Goal: Information Seeking & Learning: Check status

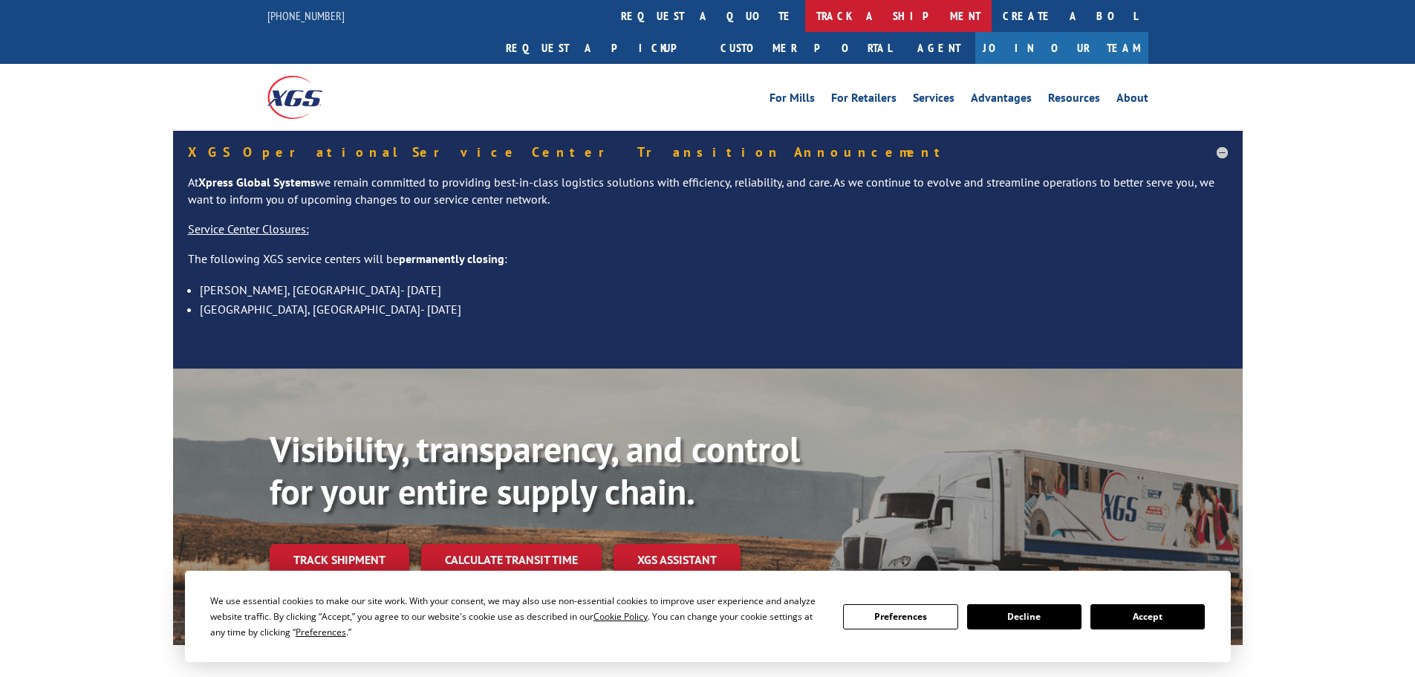
click at [805, 17] on link "track a shipment" at bounding box center [898, 16] width 186 height 32
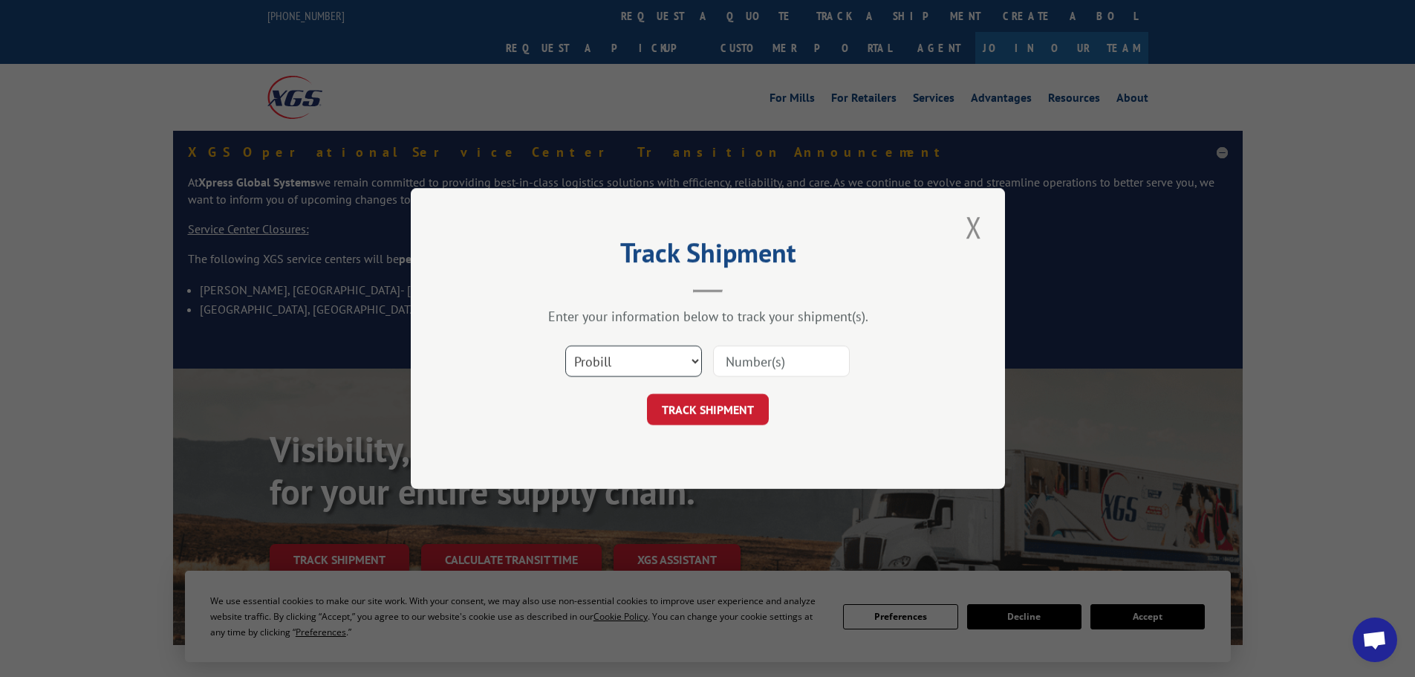
click at [617, 365] on select "Select category... Probill BOL PO" at bounding box center [633, 360] width 137 height 31
select select "po"
click at [565, 345] on select "Select category... Probill BOL PO" at bounding box center [633, 360] width 137 height 31
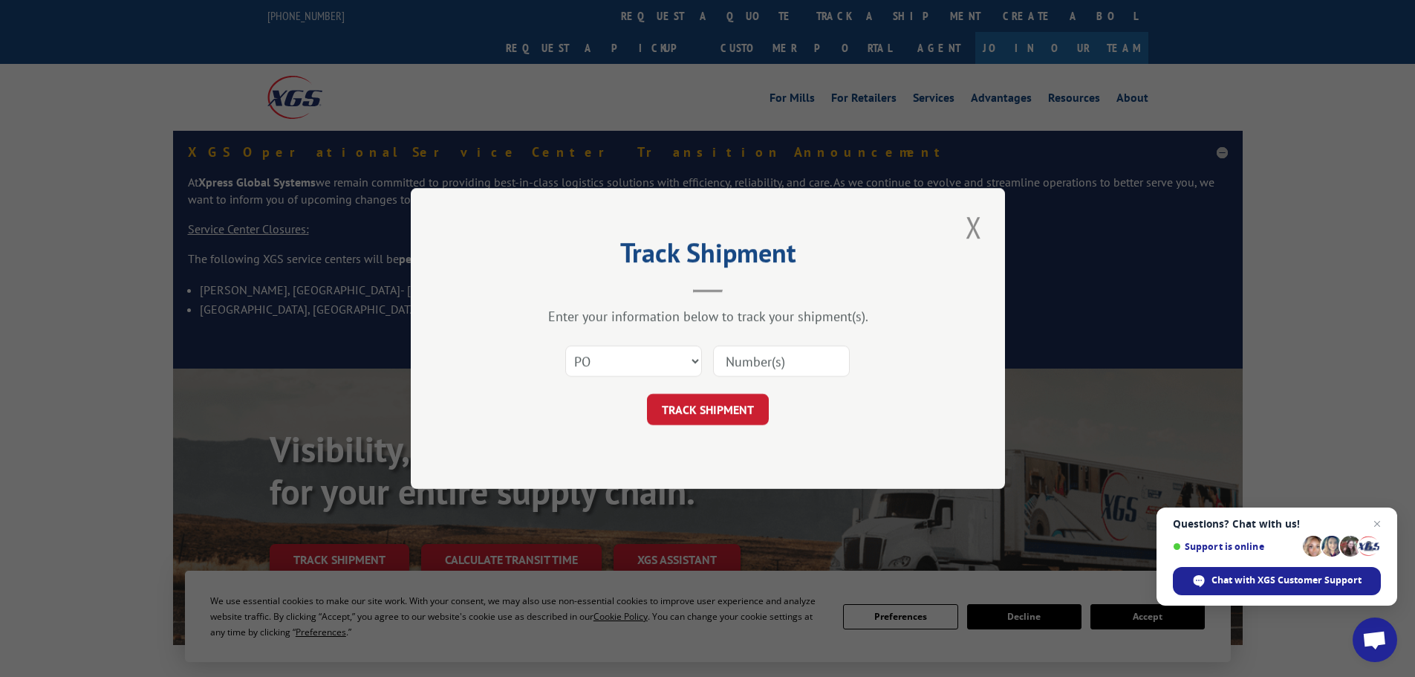
click at [774, 365] on input at bounding box center [781, 360] width 137 height 31
type input "59521166"
click at [647, 394] on button "TRACK SHIPMENT" at bounding box center [708, 409] width 122 height 31
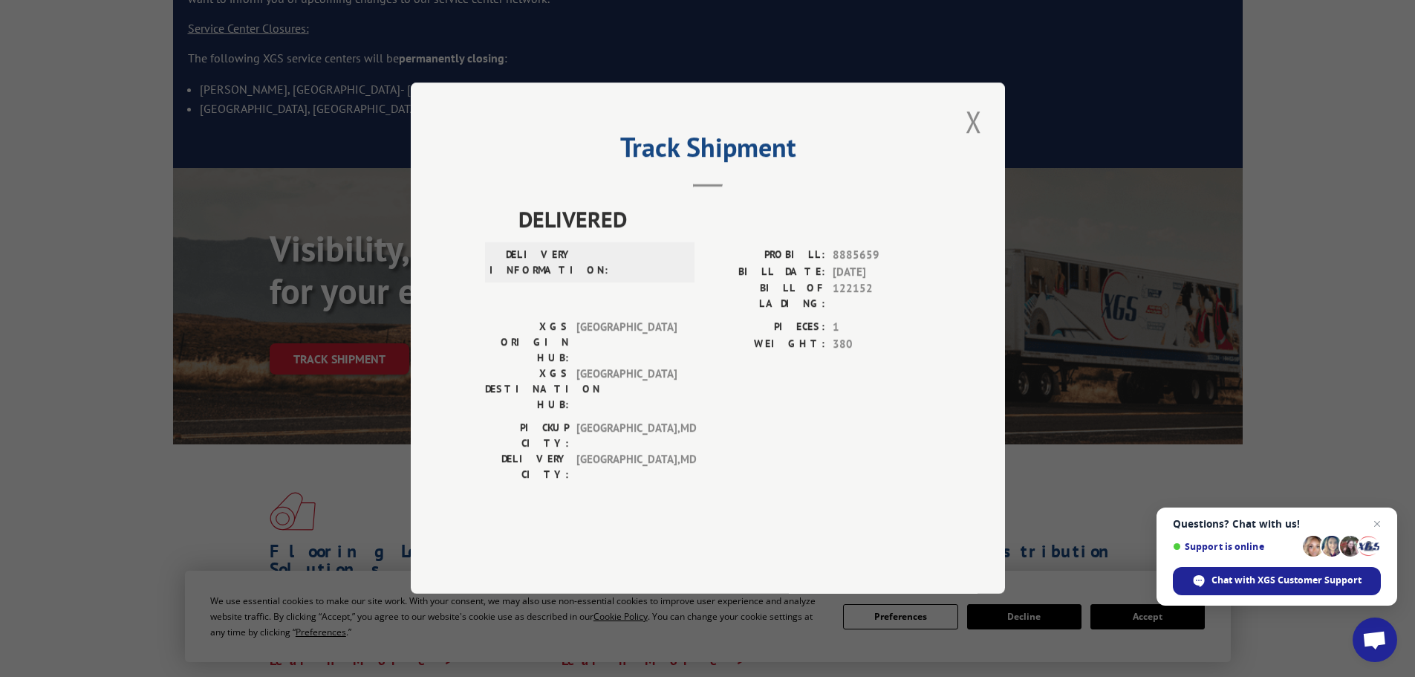
scroll to position [223, 0]
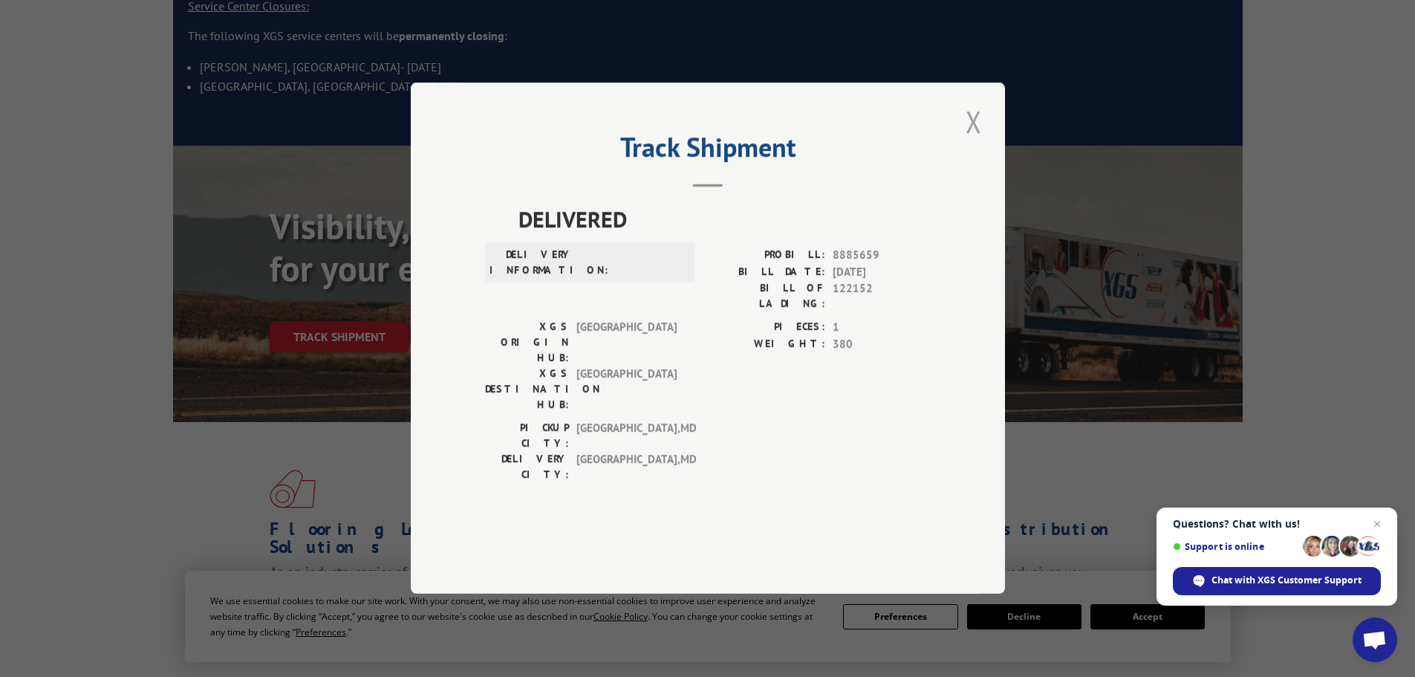
click at [968, 142] on button "Close modal" at bounding box center [973, 121] width 25 height 41
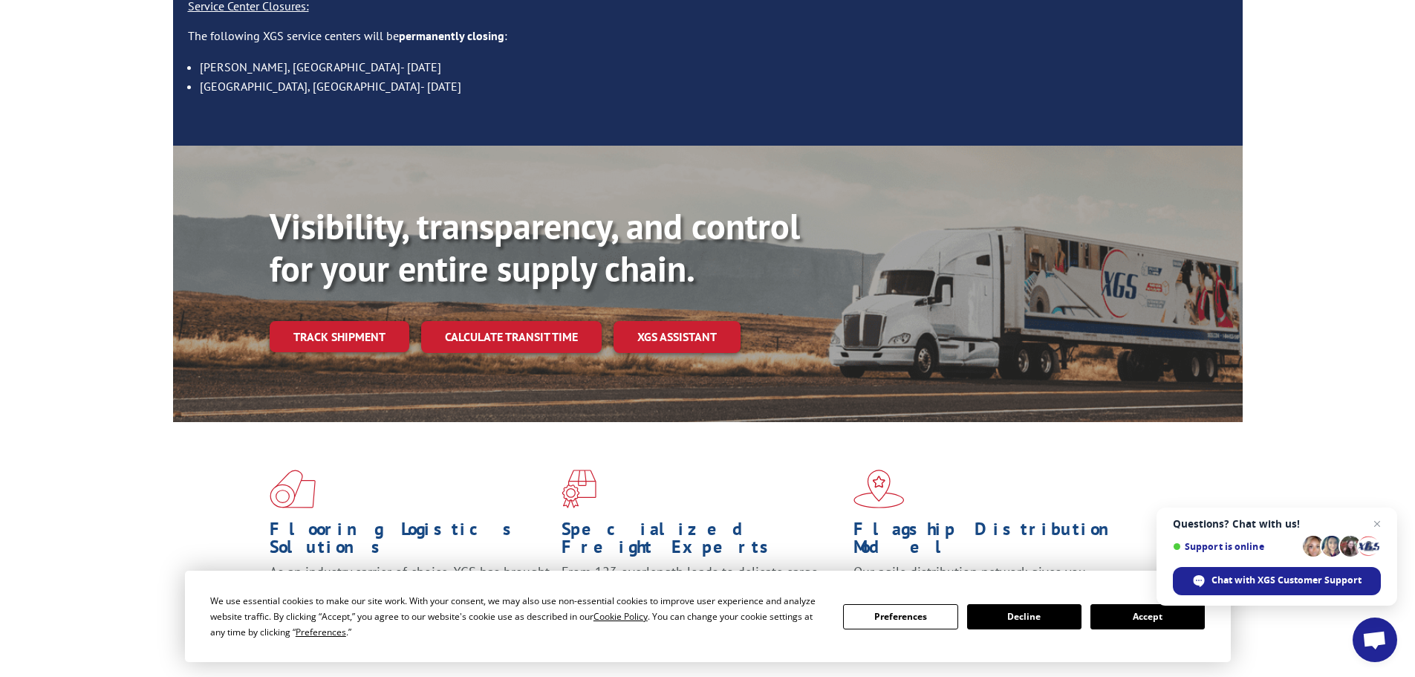
scroll to position [0, 0]
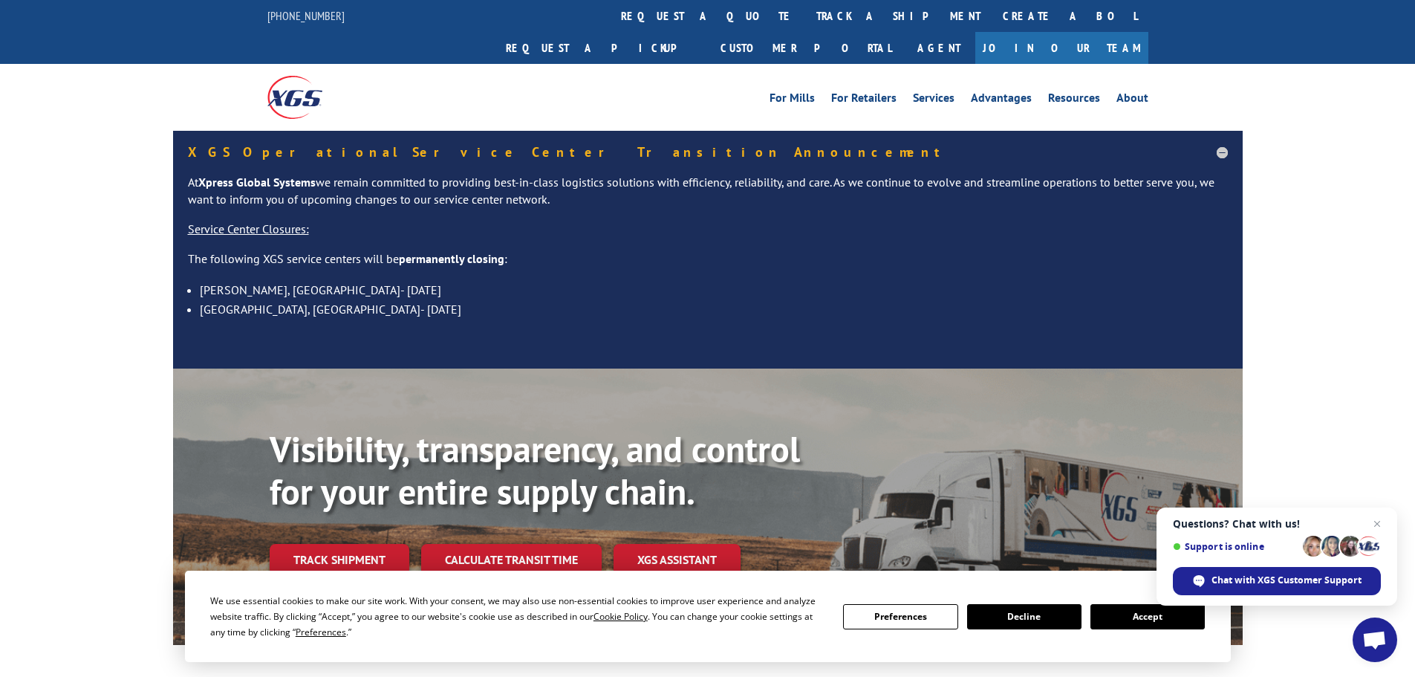
click at [377, 544] on link "Track shipment" at bounding box center [340, 559] width 140 height 31
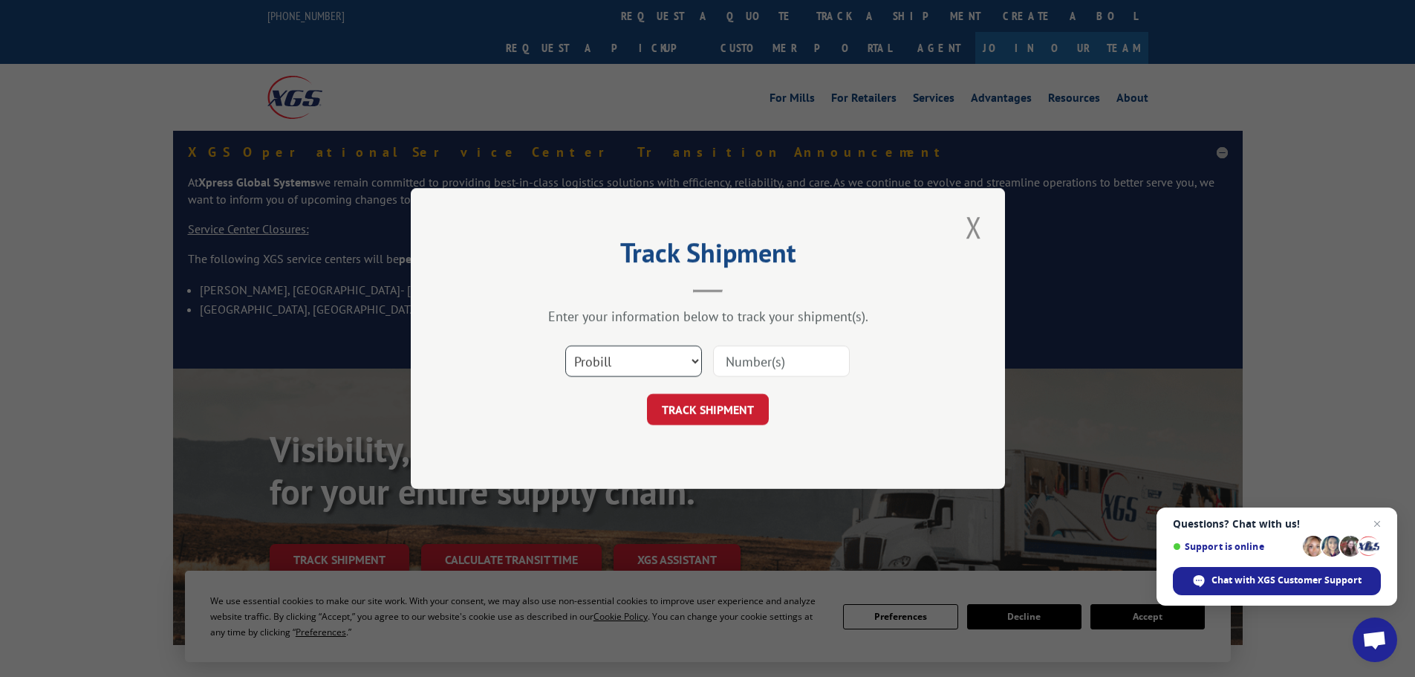
click at [631, 356] on select "Select category... Probill BOL PO" at bounding box center [633, 360] width 137 height 31
click at [782, 361] on input at bounding box center [781, 360] width 137 height 31
click at [778, 368] on input at bounding box center [781, 360] width 137 height 31
paste input "14153424"
type input "14153424"
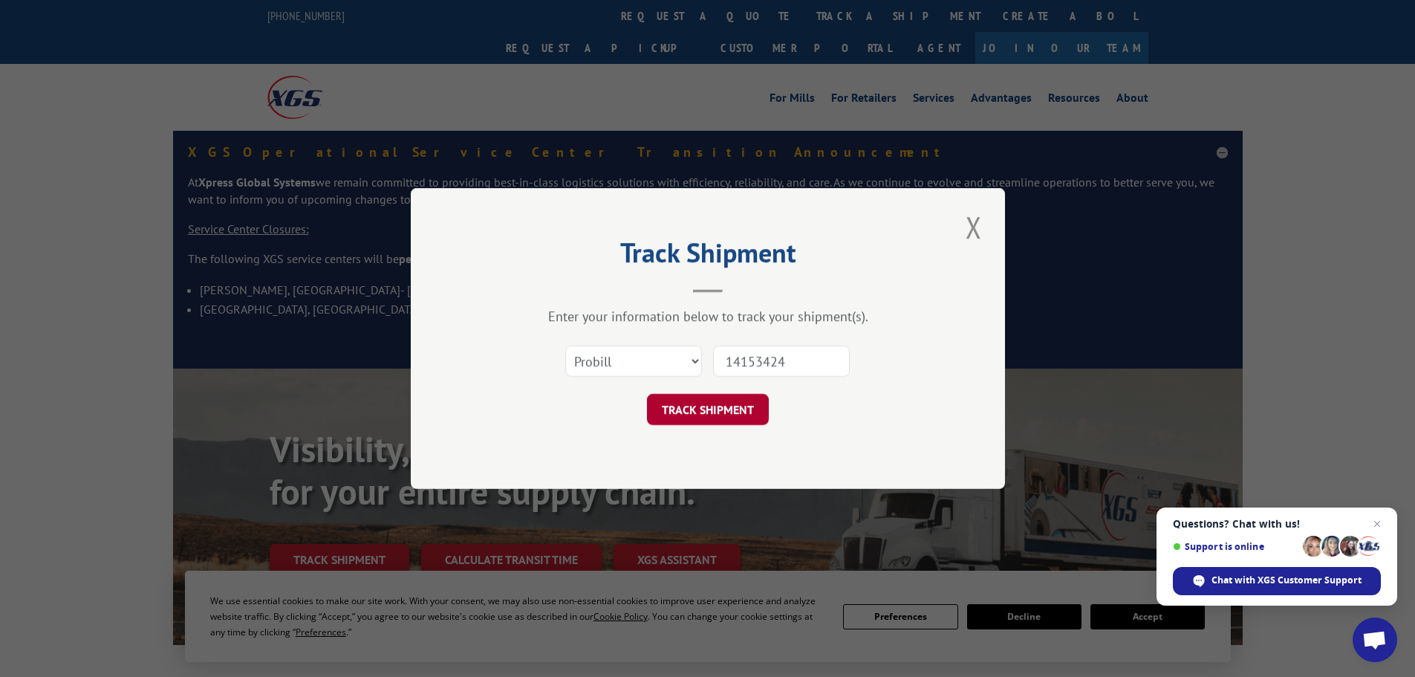
click at [721, 413] on button "TRACK SHIPMENT" at bounding box center [708, 409] width 122 height 31
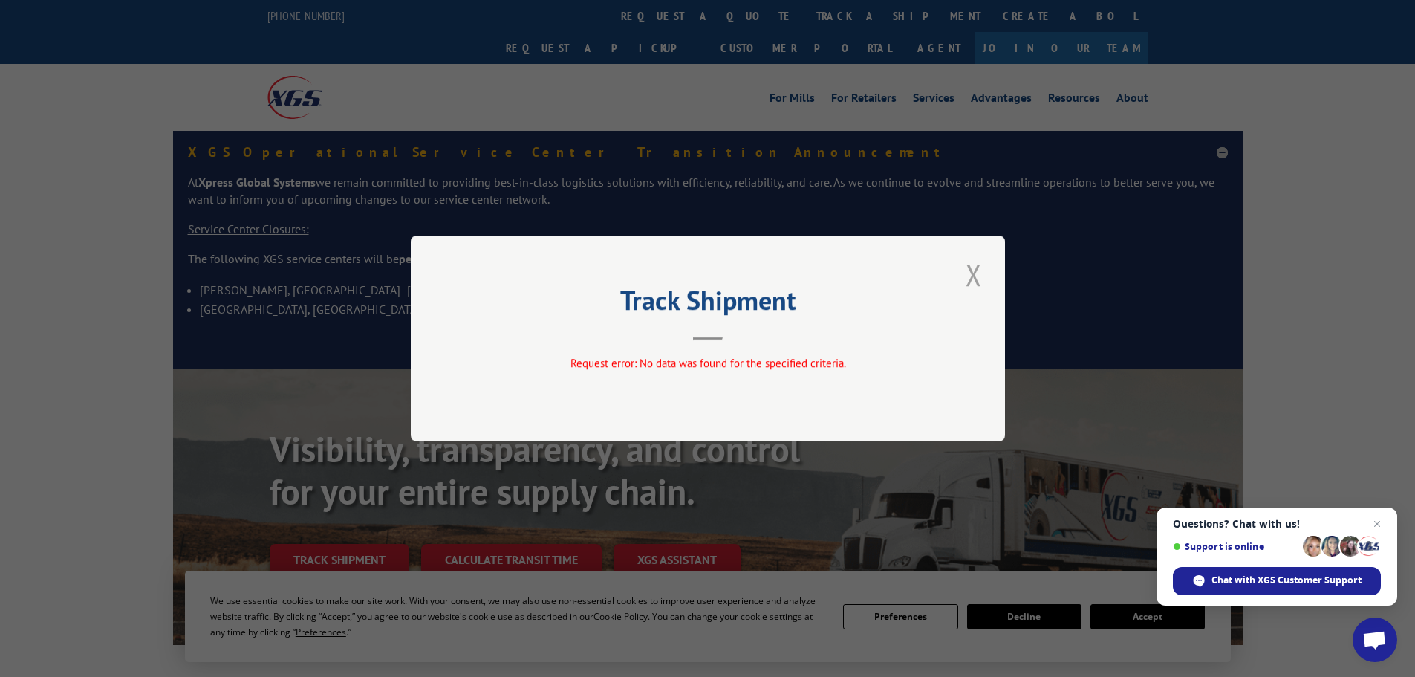
click at [979, 273] on button "Close modal" at bounding box center [973, 274] width 25 height 41
